Goal: Download file/media

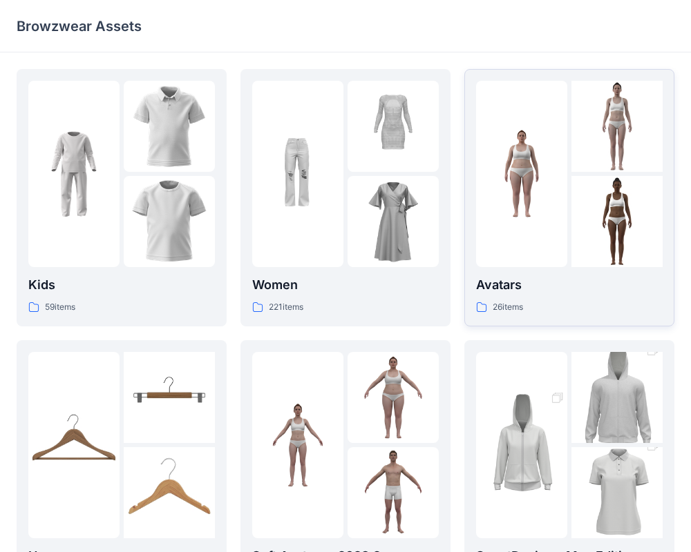
click at [577, 229] on img at bounding box center [616, 221] width 91 height 91
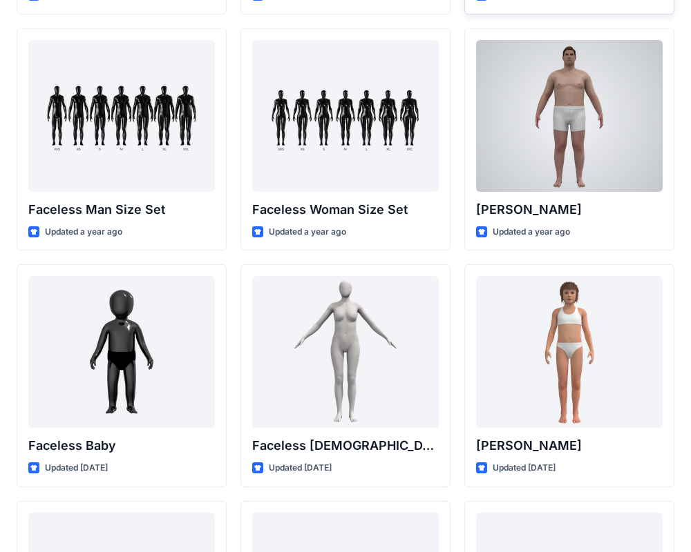
scroll to position [885, 0]
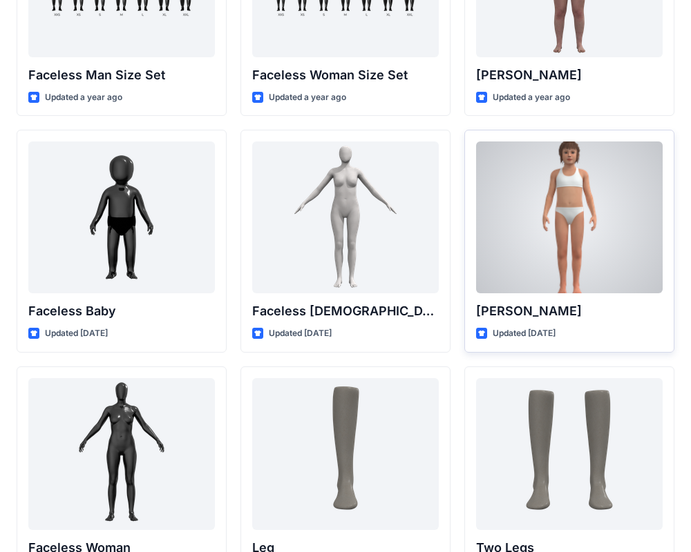
click at [566, 251] on div at bounding box center [569, 218] width 186 height 152
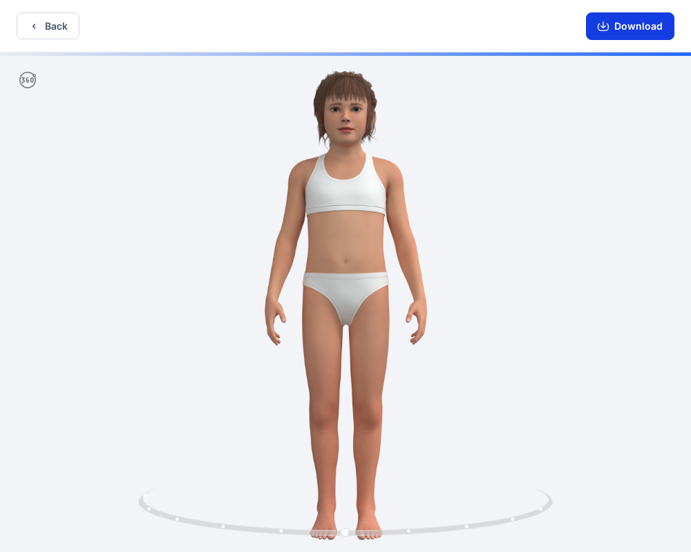
click at [612, 28] on button "Download" at bounding box center [630, 26] width 88 height 28
click at [599, 22] on icon "button" at bounding box center [602, 26] width 11 height 11
click at [601, 23] on icon "button" at bounding box center [602, 26] width 11 height 11
click at [608, 23] on icon "button" at bounding box center [602, 27] width 11 height 8
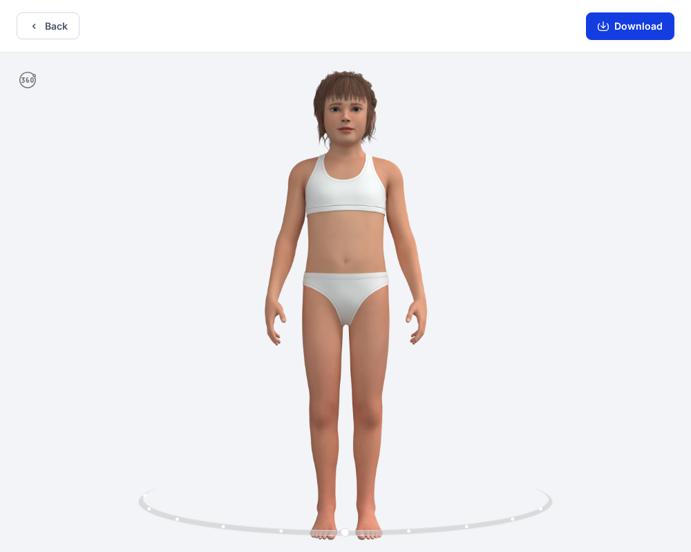
click at [600, 30] on icon "button" at bounding box center [602, 27] width 11 height 8
click at [612, 25] on button "Download" at bounding box center [630, 26] width 88 height 28
drag, startPoint x: 10, startPoint y: 30, endPoint x: 20, endPoint y: 33, distance: 10.7
click at [11, 31] on div "Back Download" at bounding box center [345, 26] width 691 height 52
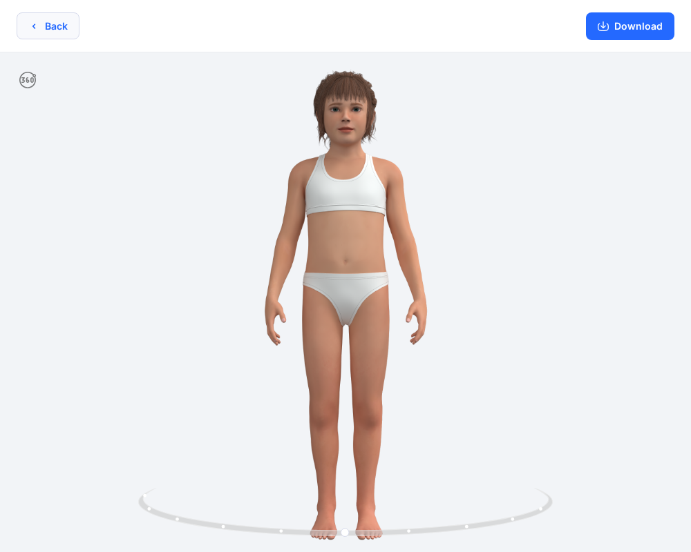
click at [34, 35] on button "Back" at bounding box center [48, 25] width 63 height 27
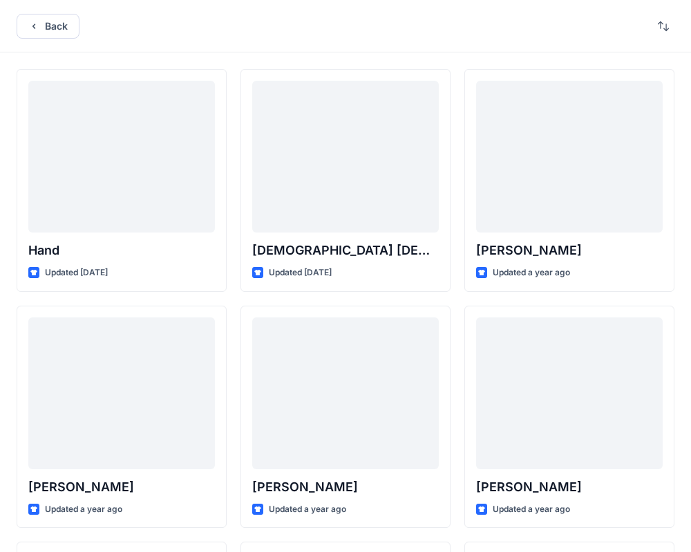
scroll to position [885, 0]
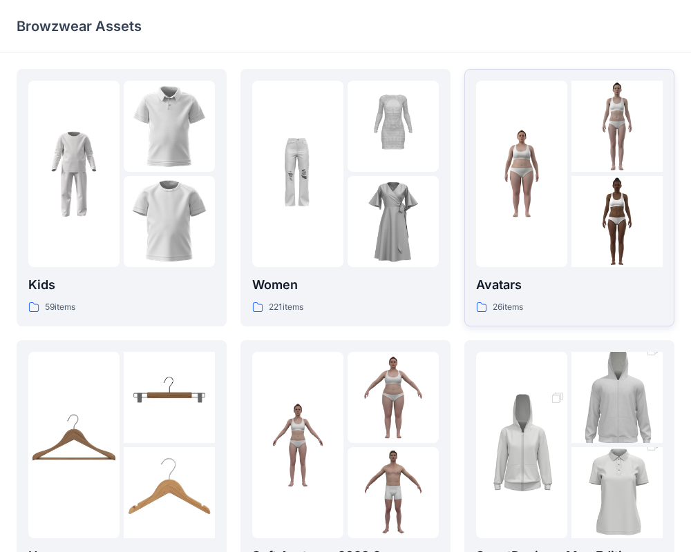
click at [532, 264] on div at bounding box center [521, 174] width 91 height 186
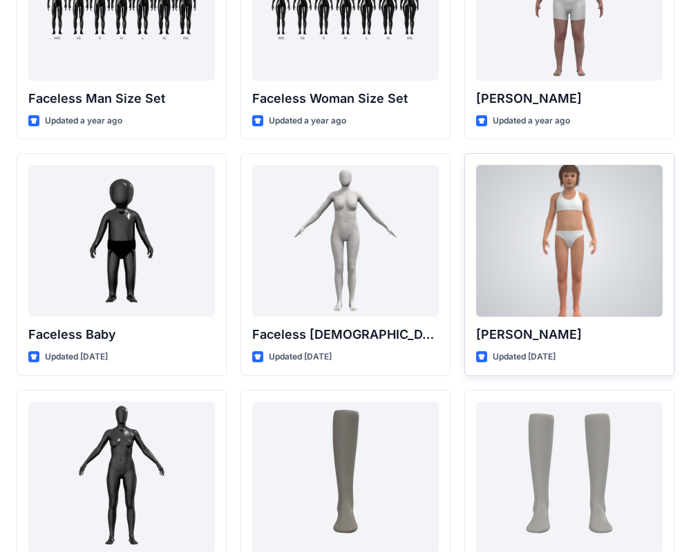
scroll to position [863, 0]
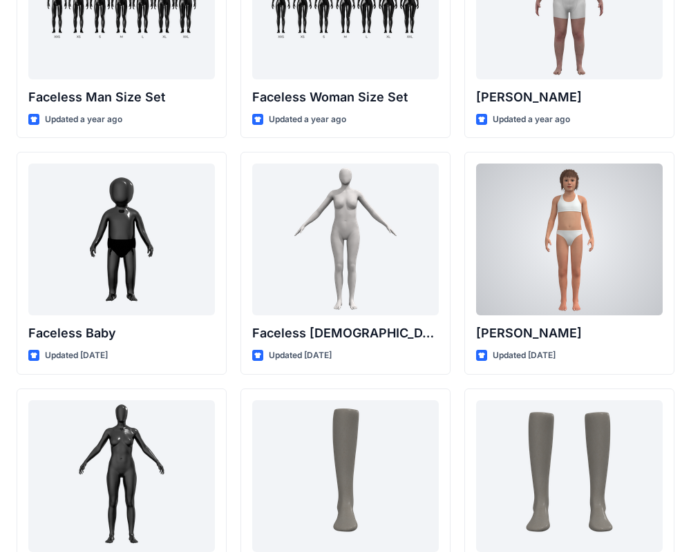
click at [569, 268] on div at bounding box center [569, 240] width 186 height 152
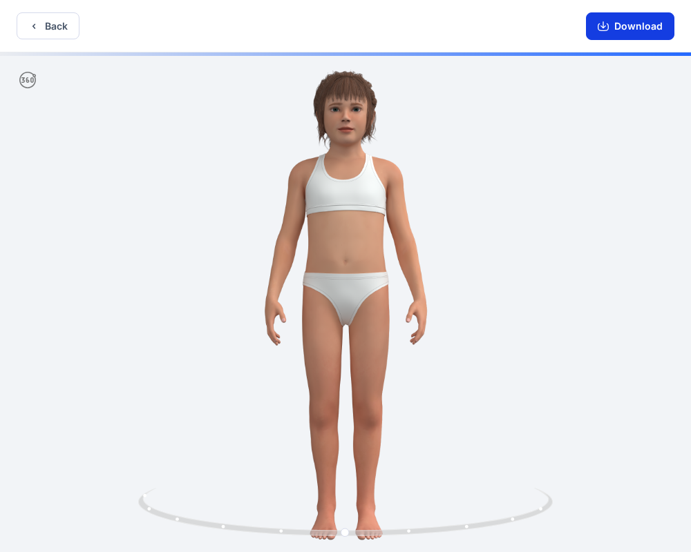
click at [618, 28] on button "Download" at bounding box center [630, 26] width 88 height 28
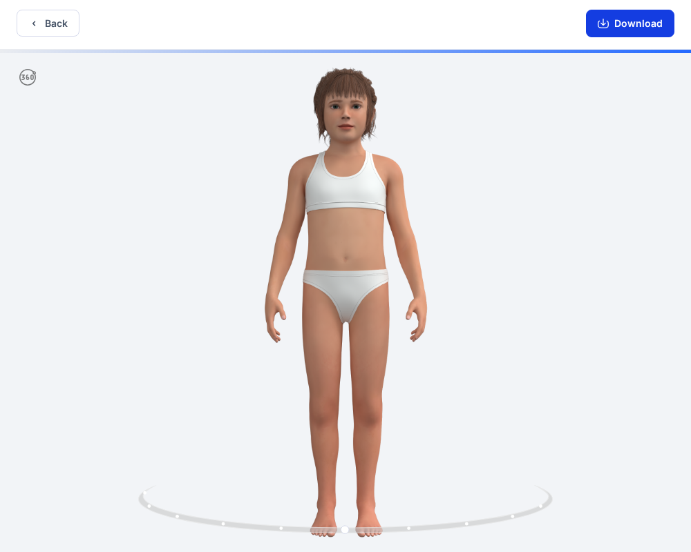
click at [608, 22] on icon "button" at bounding box center [602, 23] width 11 height 11
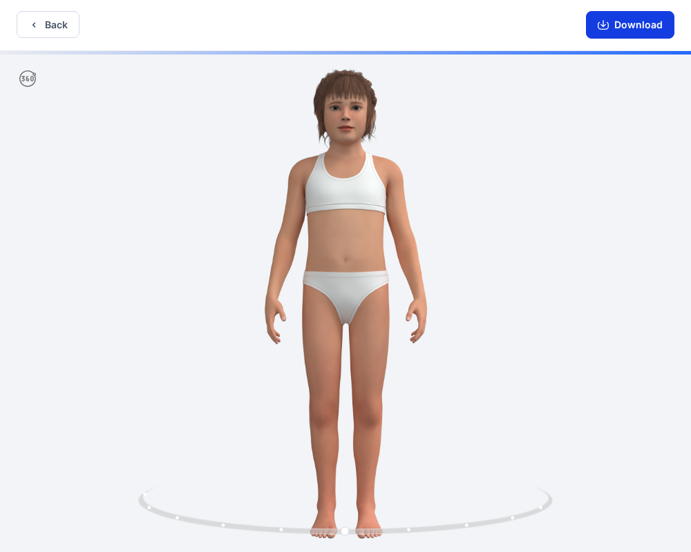
click at [599, 19] on icon "button" at bounding box center [602, 24] width 11 height 11
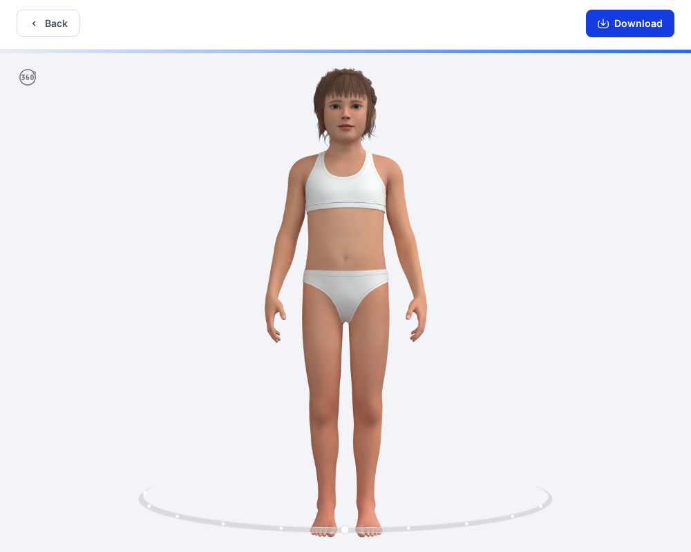
click at [619, 20] on button "Download" at bounding box center [630, 24] width 88 height 28
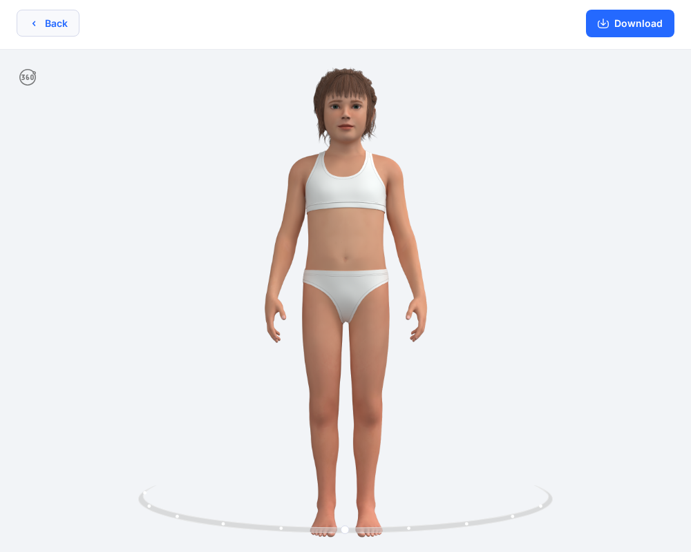
click at [45, 24] on button "Back" at bounding box center [48, 23] width 63 height 27
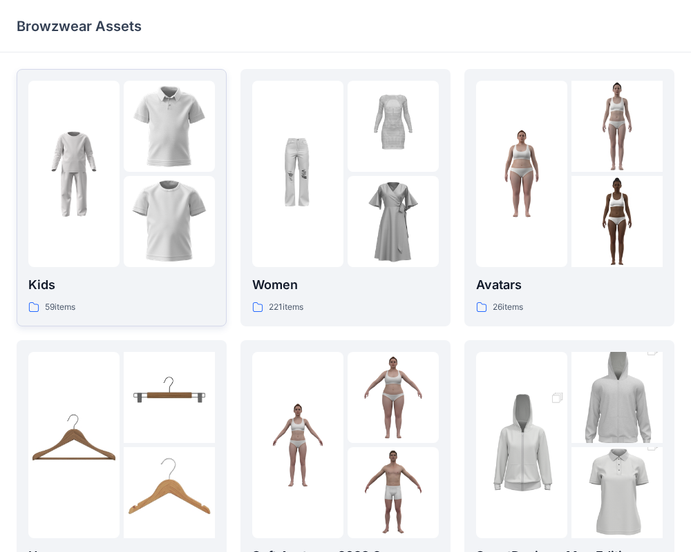
click at [134, 180] on div at bounding box center [169, 221] width 91 height 91
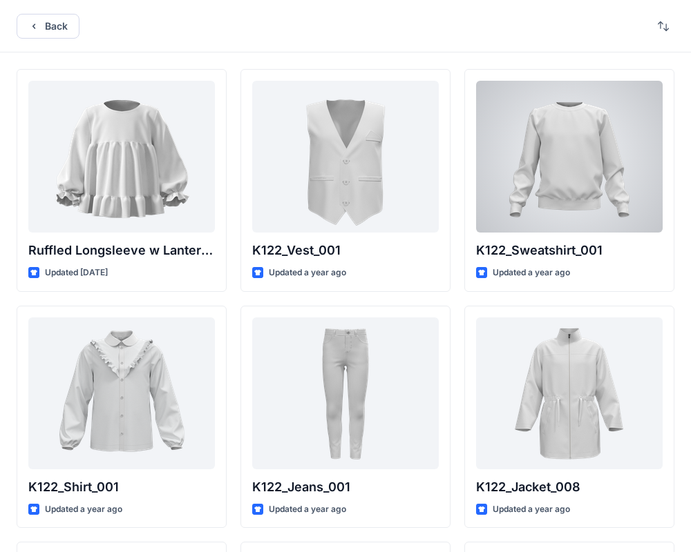
click at [576, 184] on div at bounding box center [569, 157] width 186 height 152
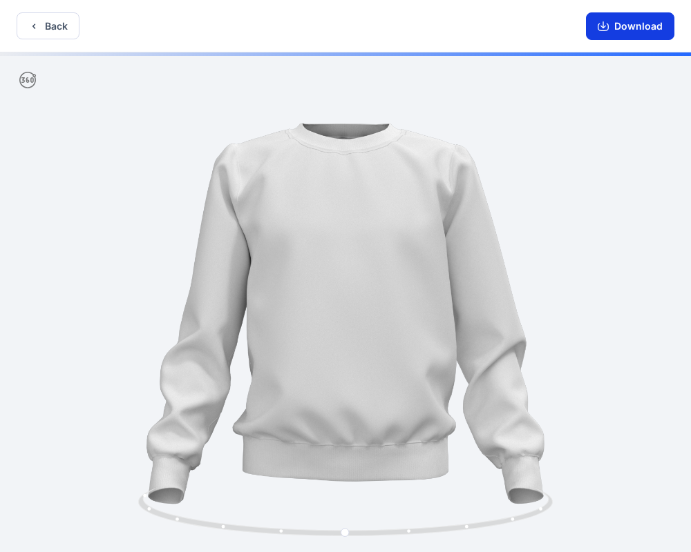
click at [606, 28] on icon "button" at bounding box center [602, 26] width 11 height 11
